Goal: Task Accomplishment & Management: Use online tool/utility

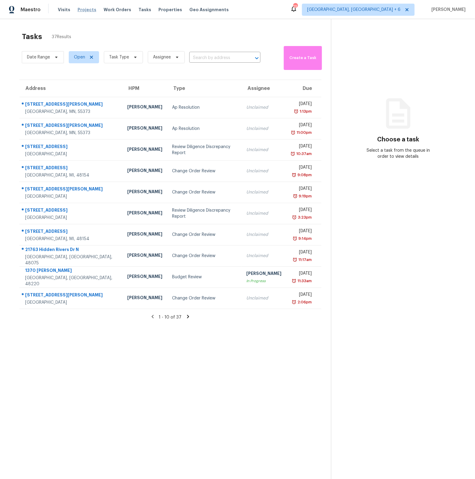
click at [87, 10] on span "Projects" at bounding box center [86, 10] width 19 height 6
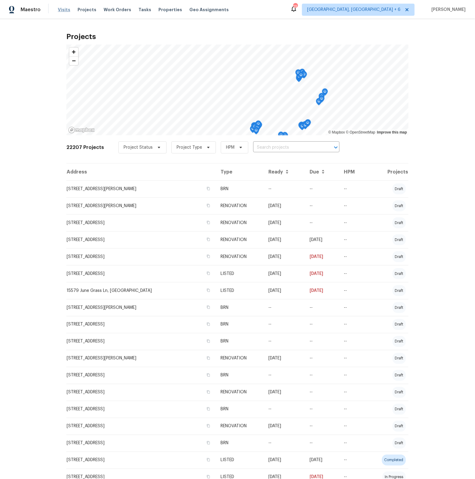
click at [66, 9] on span "Visits" at bounding box center [64, 10] width 12 height 6
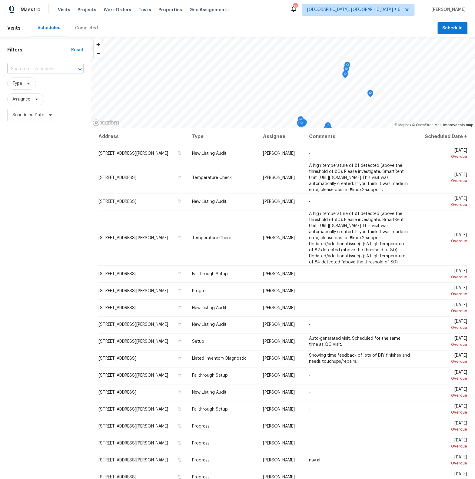
click at [27, 69] on input "text" at bounding box center [36, 68] width 59 height 9
type input "3312 silver"
click at [163, 11] on span "Properties" at bounding box center [170, 10] width 24 height 6
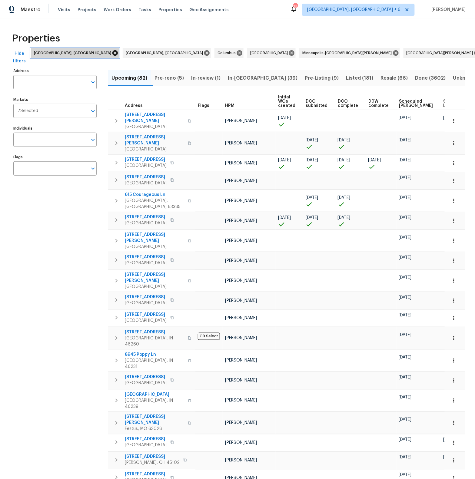
click at [112, 52] on icon at bounding box center [114, 52] width 5 height 5
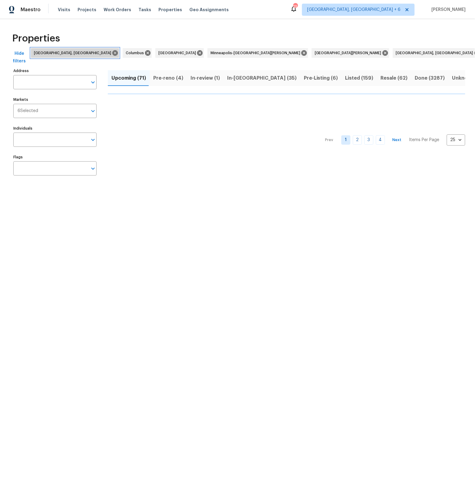
click at [112, 52] on icon at bounding box center [114, 52] width 5 height 5
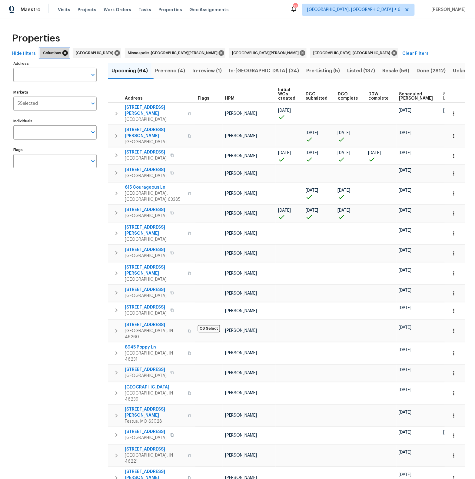
click at [62, 52] on icon at bounding box center [64, 52] width 5 height 5
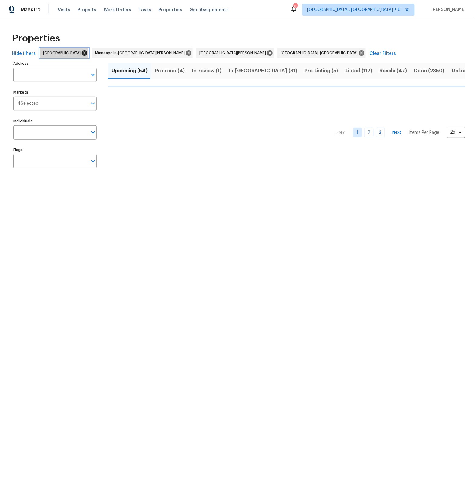
click at [81, 52] on icon at bounding box center [84, 53] width 7 height 7
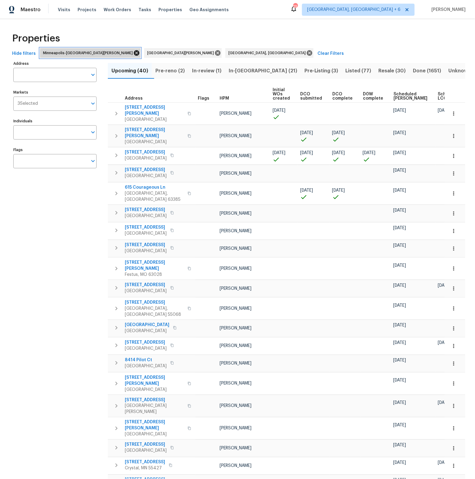
click at [134, 53] on icon at bounding box center [136, 52] width 5 height 5
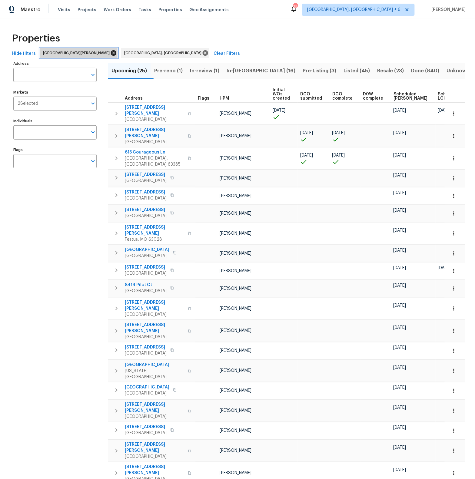
click at [111, 54] on icon at bounding box center [113, 52] width 5 height 5
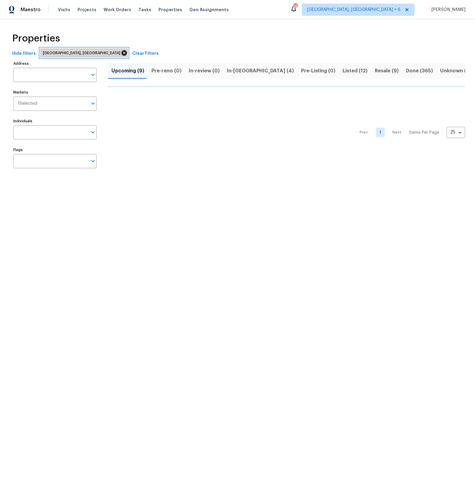
click at [121, 54] on icon at bounding box center [123, 52] width 5 height 5
click at [55, 74] on input "Address" at bounding box center [50, 75] width 74 height 14
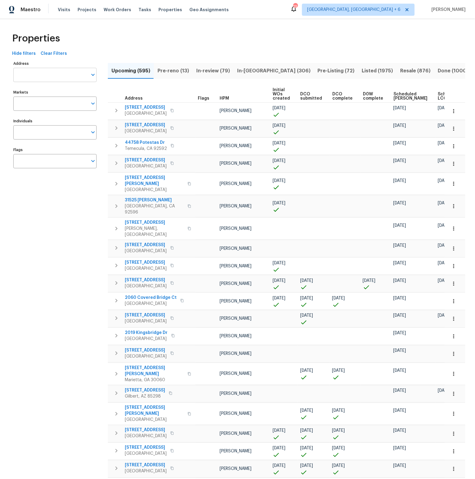
click at [25, 77] on input "Address" at bounding box center [50, 75] width 74 height 14
type input "3312 silver"
click at [26, 89] on li "3312 Silver Creek Dr Mesquite TX 75181" at bounding box center [54, 91] width 83 height 10
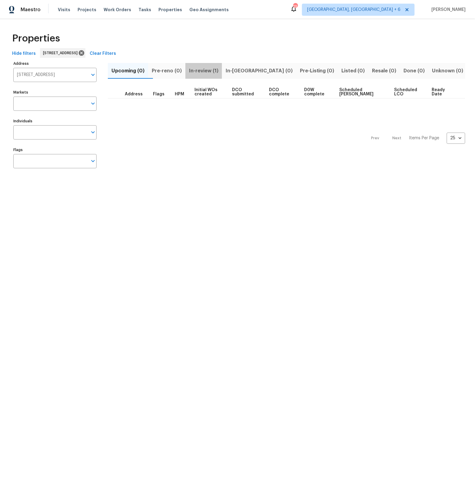
click at [217, 70] on span "In-review (1)" at bounding box center [203, 71] width 29 height 8
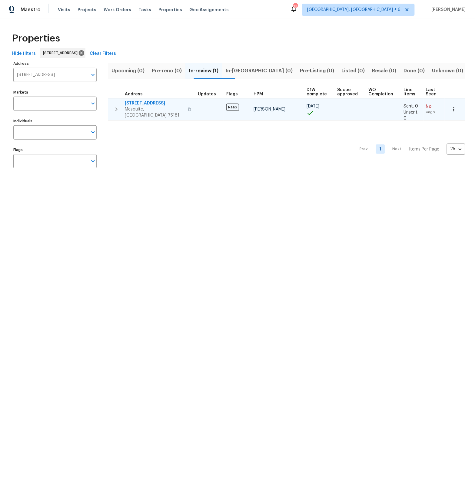
click at [151, 103] on span "3312 Silver Creek Dr" at bounding box center [154, 103] width 59 height 6
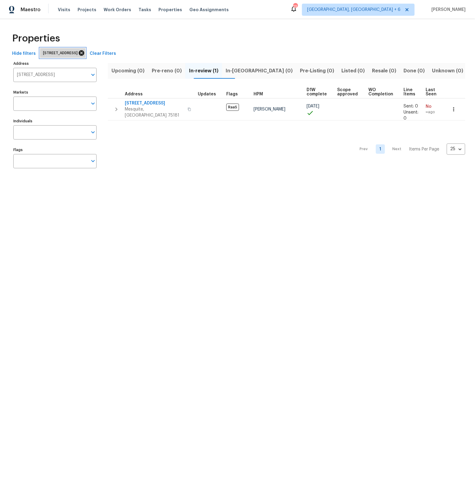
click at [84, 54] on icon at bounding box center [81, 52] width 5 height 5
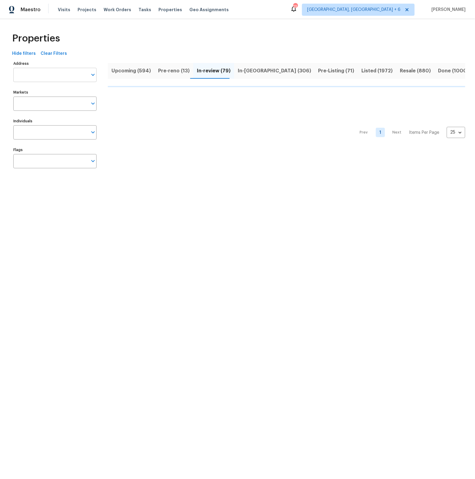
click at [58, 75] on input "Address" at bounding box center [50, 75] width 74 height 14
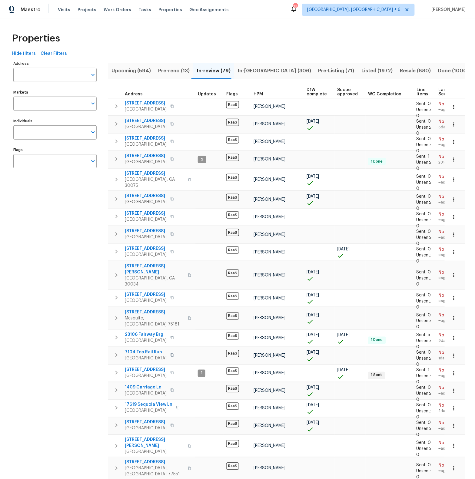
click at [58, 75] on input "Address" at bounding box center [50, 75] width 74 height 14
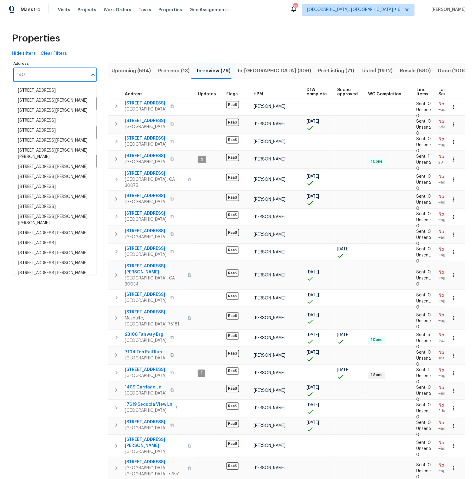
type input "1409"
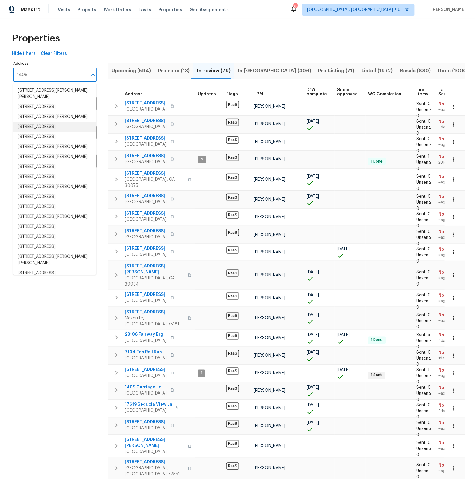
click at [30, 126] on li "1409 Carriage Ln Garland TX 75043" at bounding box center [54, 127] width 83 height 10
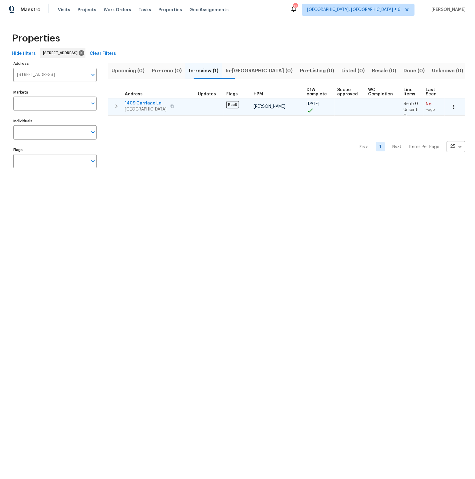
click at [141, 103] on span "1409 Carriage Ln" at bounding box center [146, 103] width 42 height 6
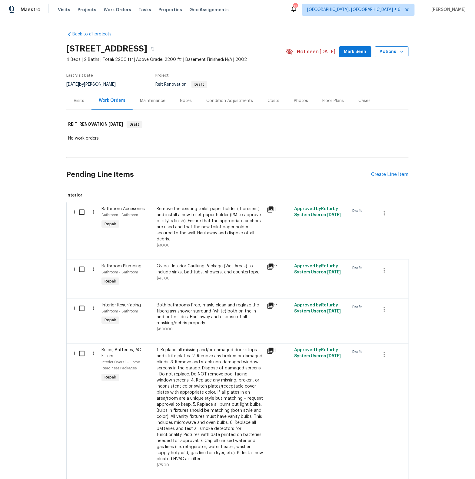
click at [399, 52] on icon "button" at bounding box center [402, 52] width 6 height 6
click at [383, 146] on p "Upload Line Item Photos" at bounding box center [378, 145] width 49 height 6
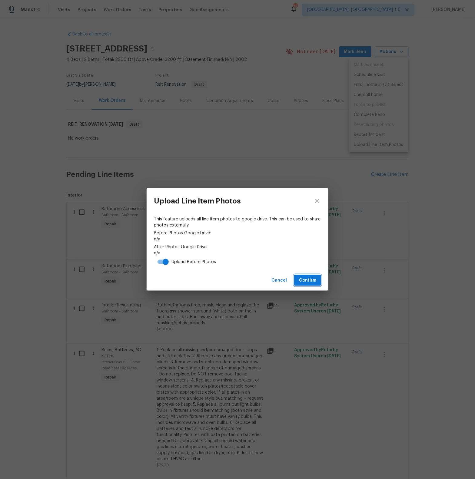
click at [308, 283] on span "Confirm" at bounding box center [307, 281] width 17 height 8
click at [301, 281] on span "Confirm" at bounding box center [307, 281] width 17 height 8
click at [255, 239] on link "[URL][DOMAIN_NAME]" at bounding box center [237, 239] width 167 height 6
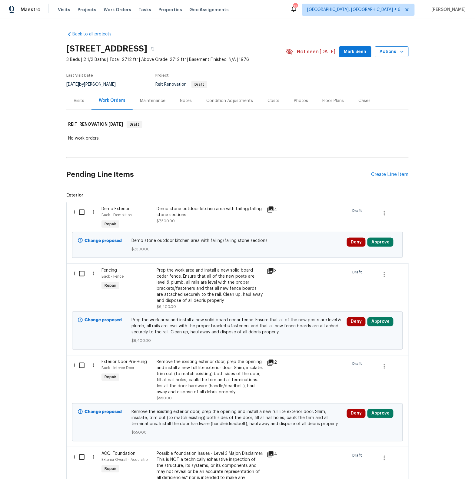
click at [400, 52] on icon "button" at bounding box center [402, 52] width 6 height 6
click at [378, 144] on p "Upload Line Item Photos" at bounding box center [378, 145] width 49 height 6
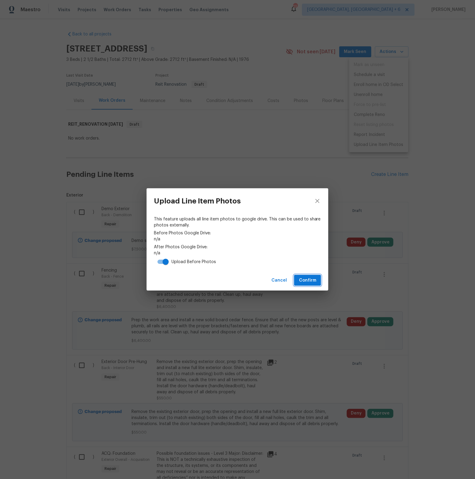
click at [303, 281] on span "Confirm" at bounding box center [307, 281] width 17 height 8
click at [288, 237] on link "https://drive.google.com/drive/folders/1aQmBA5sRADcrHyBnMBuUlS-TkufLT_Mn" at bounding box center [237, 239] width 167 height 6
